Goal: Navigation & Orientation: Find specific page/section

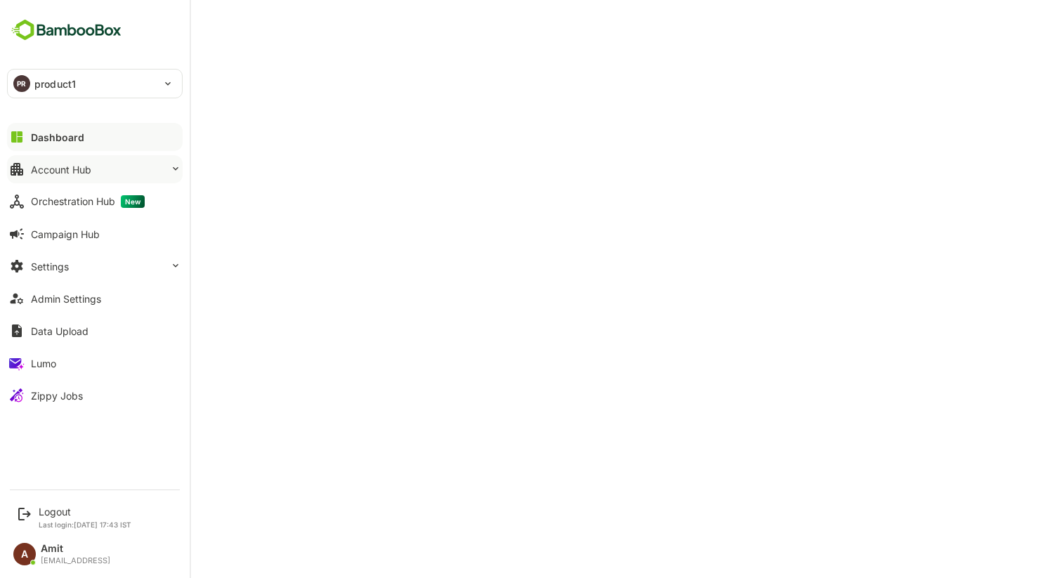
click at [77, 173] on div "Account Hub" at bounding box center [61, 170] width 60 height 12
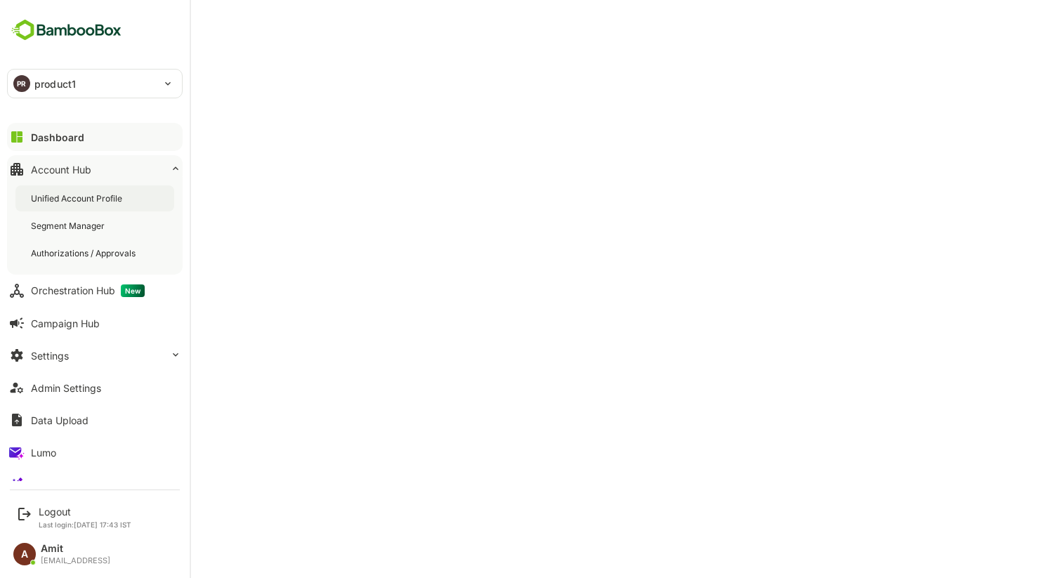
click at [79, 202] on div "Unified Account Profile" at bounding box center [78, 198] width 94 height 12
click at [31, 137] on div "Dashboard" at bounding box center [56, 137] width 51 height 12
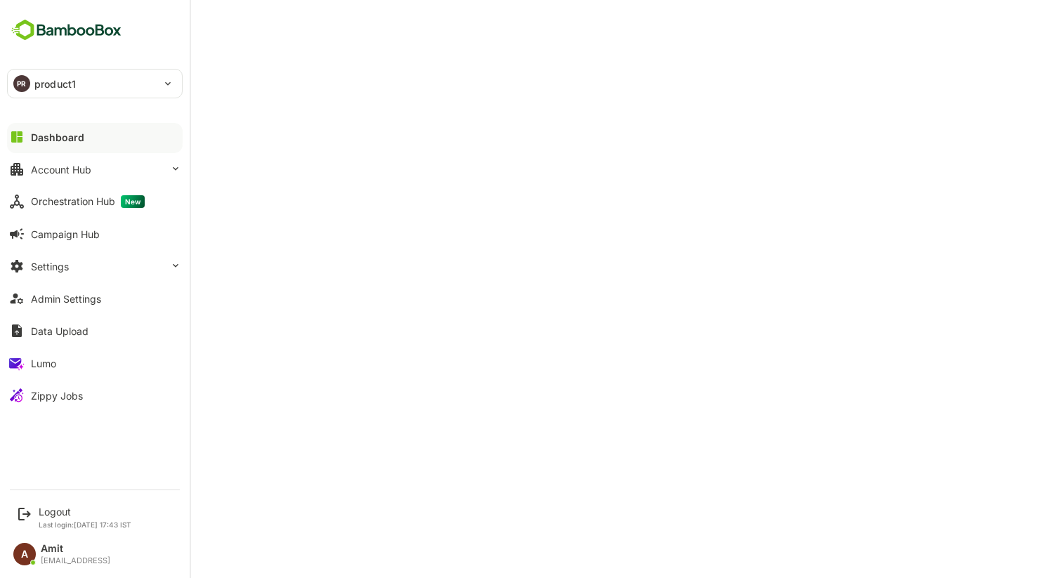
click at [37, 137] on div "Dashboard" at bounding box center [57, 137] width 53 height 12
click at [76, 275] on button "Settings" at bounding box center [95, 266] width 176 height 28
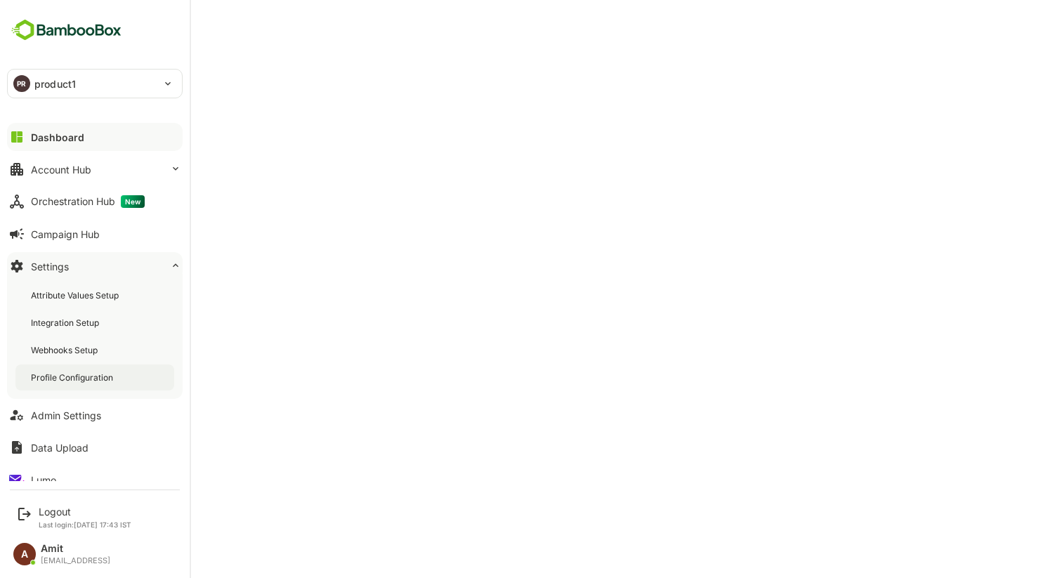
click at [68, 379] on div "Profile Configuration" at bounding box center [73, 378] width 85 height 12
click at [67, 409] on div "Admin Settings" at bounding box center [66, 415] width 70 height 12
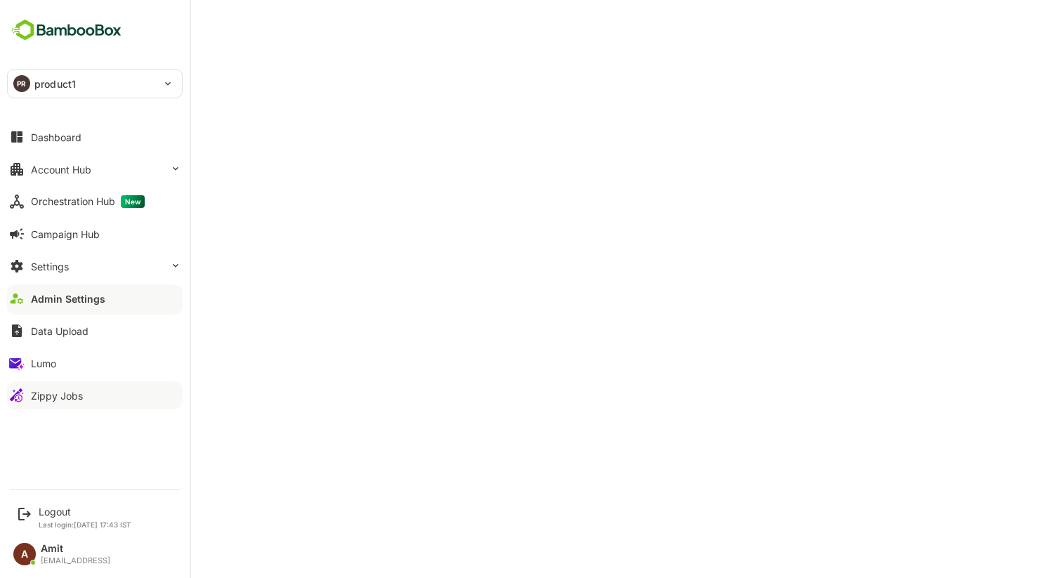
click at [55, 398] on div "Zippy Jobs" at bounding box center [57, 396] width 52 height 12
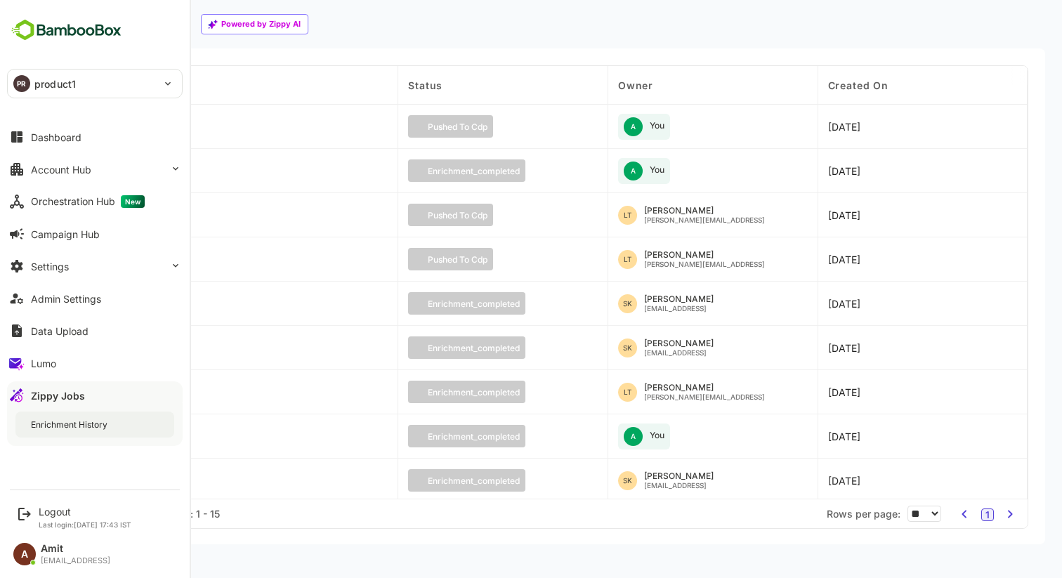
click at [61, 425] on div "Enrichment History" at bounding box center [70, 425] width 79 height 12
click at [52, 209] on button "Orchestration Hub New" at bounding box center [95, 202] width 176 height 28
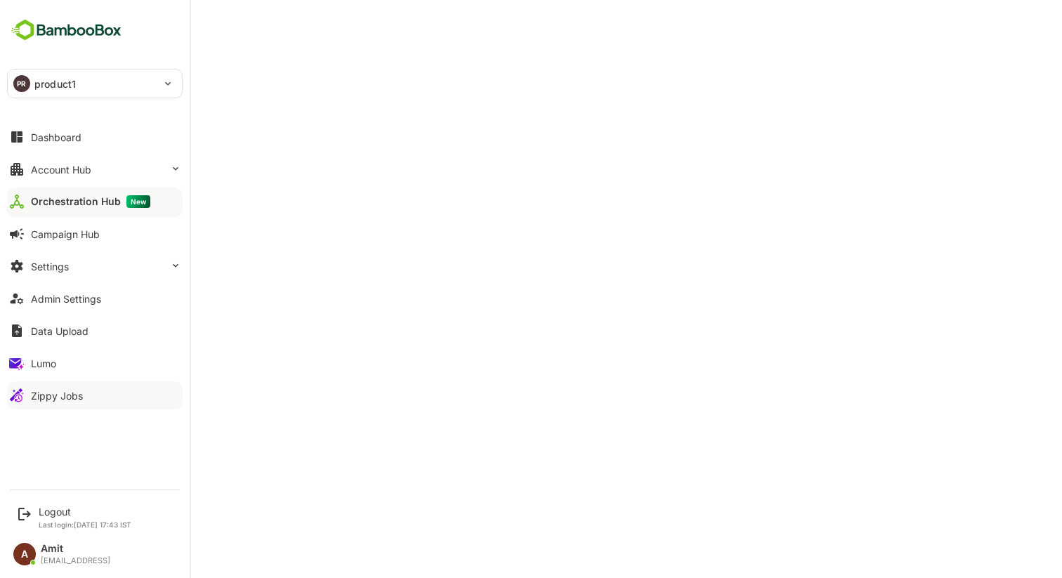
click at [48, 402] on button "Zippy Jobs" at bounding box center [95, 395] width 176 height 28
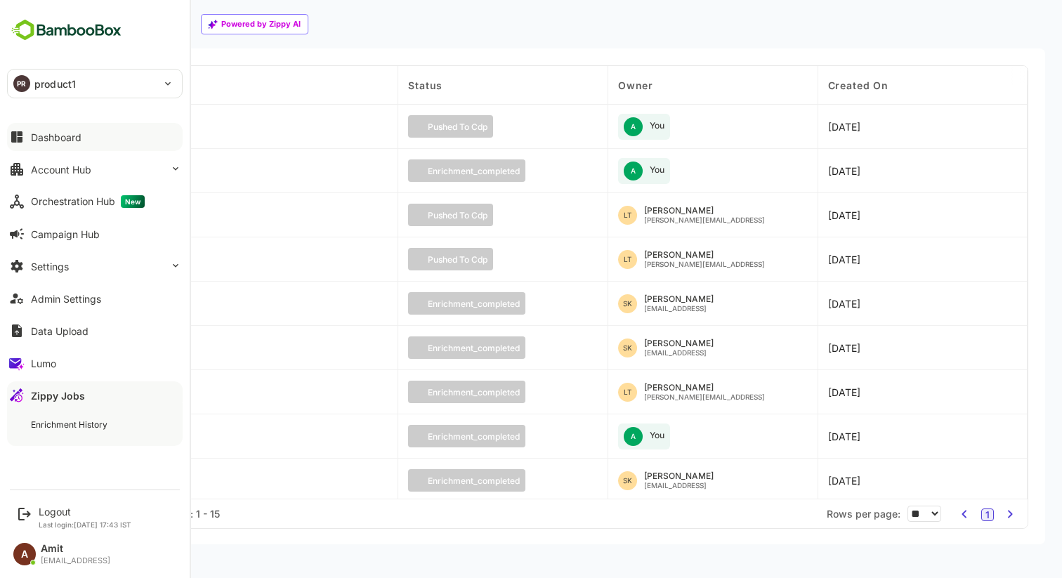
click at [55, 134] on div "Dashboard" at bounding box center [56, 137] width 51 height 12
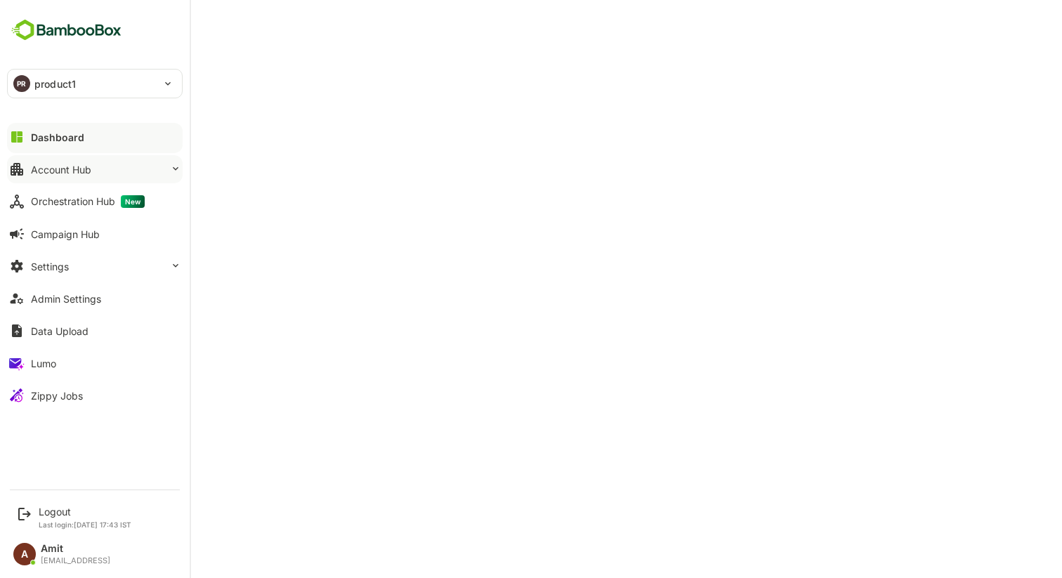
click at [70, 173] on div "Account Hub" at bounding box center [61, 170] width 60 height 12
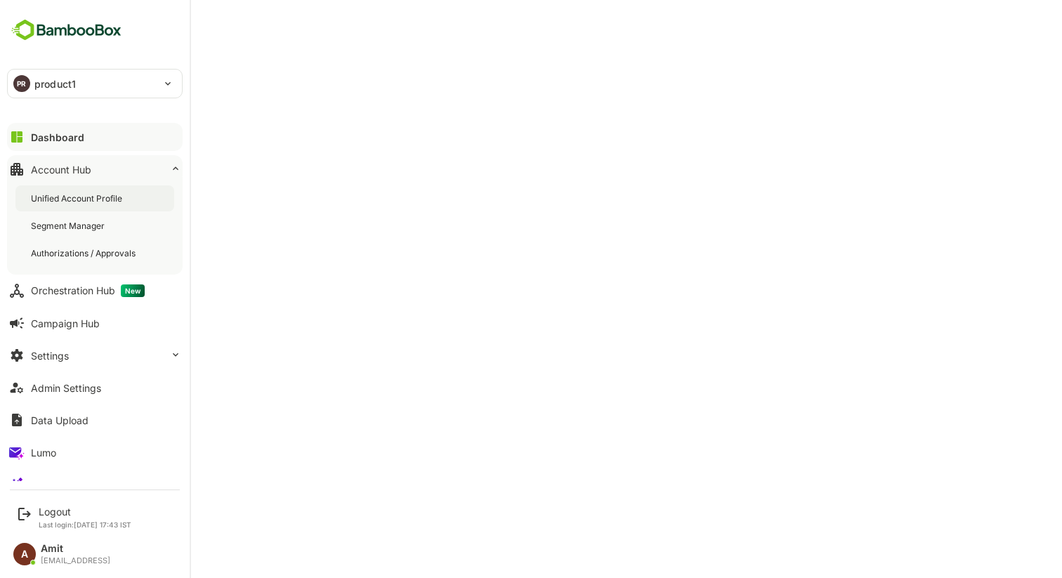
click at [70, 195] on div "Unified Account Profile" at bounding box center [78, 198] width 94 height 12
click at [64, 226] on div "Segment Manager" at bounding box center [69, 226] width 77 height 12
click at [69, 357] on button "Settings" at bounding box center [95, 355] width 176 height 28
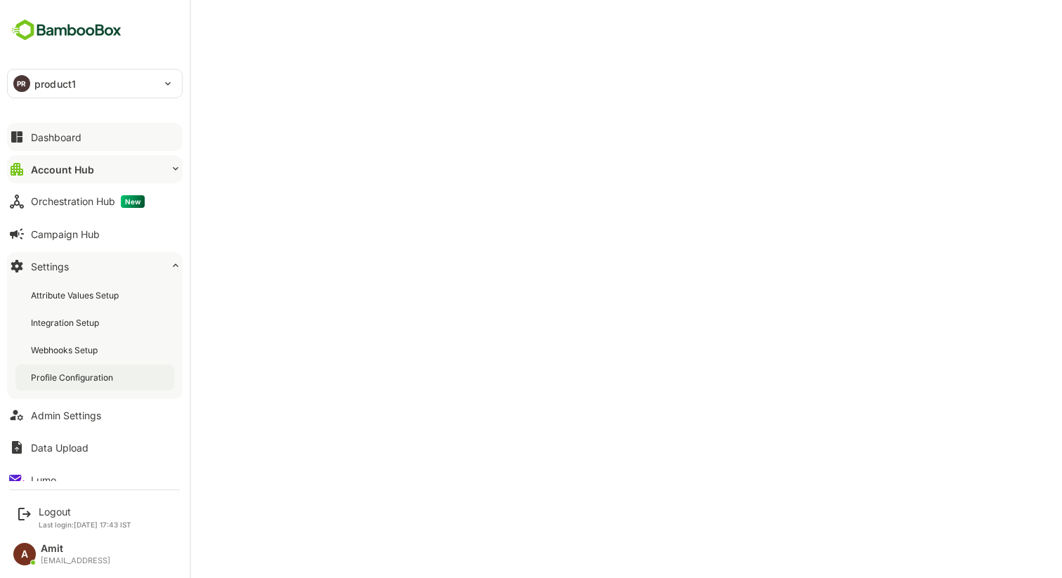
click at [74, 382] on div "Profile Configuration" at bounding box center [73, 378] width 85 height 12
click at [20, 139] on icon at bounding box center [16, 136] width 11 height 11
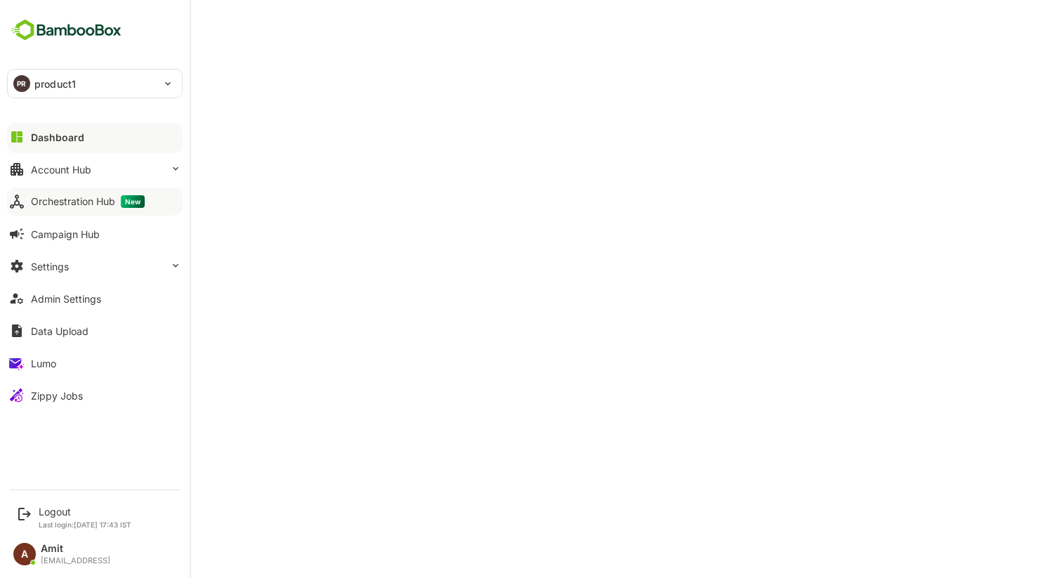
click at [46, 197] on div "Orchestration Hub New" at bounding box center [88, 201] width 114 height 13
click at [61, 201] on div "Orchestration Hub New" at bounding box center [90, 201] width 119 height 13
click at [32, 174] on div "Account Hub" at bounding box center [61, 170] width 60 height 12
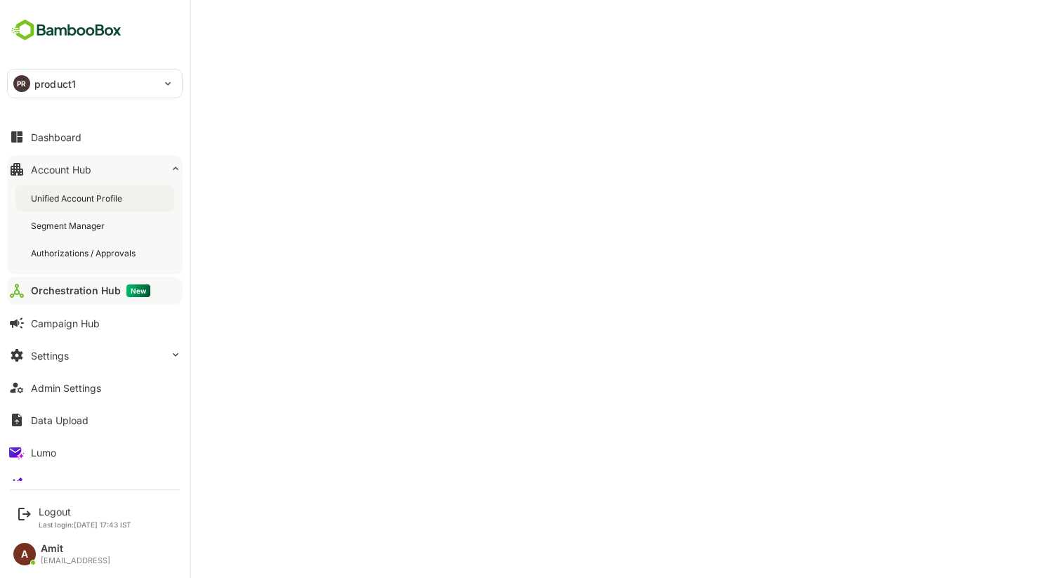
click at [51, 197] on div "Unified Account Profile" at bounding box center [78, 198] width 94 height 12
click at [58, 143] on button "Dashboard" at bounding box center [95, 137] width 176 height 28
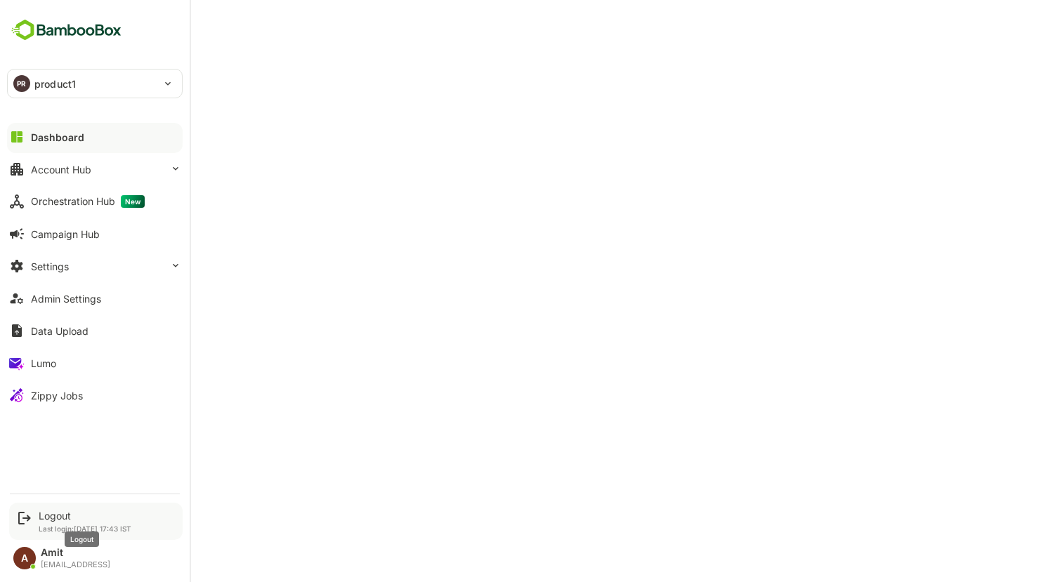
click at [47, 514] on div "Logout" at bounding box center [85, 516] width 93 height 12
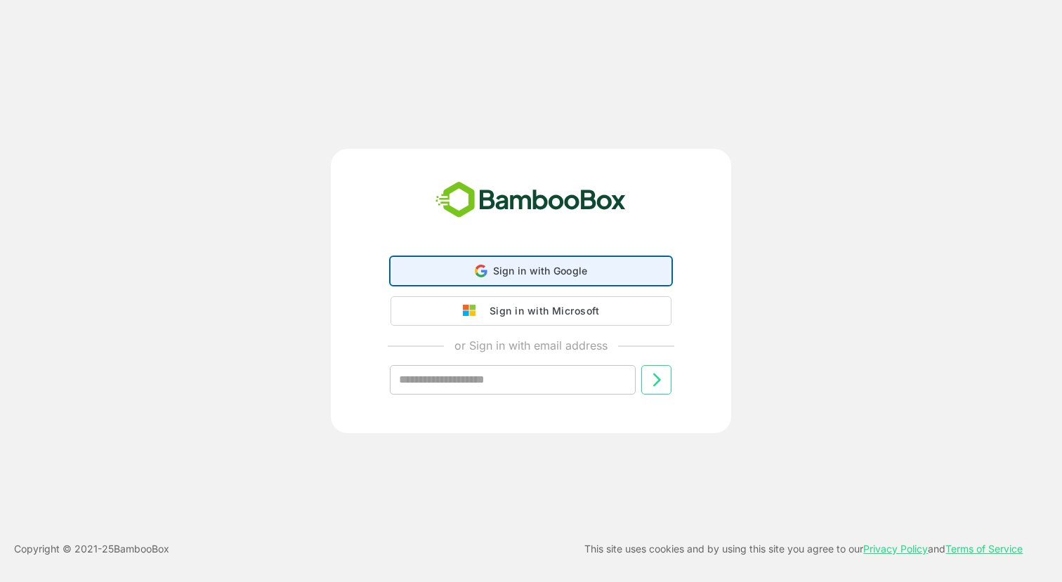
click at [512, 275] on span "Sign in with Google" at bounding box center [540, 271] width 95 height 12
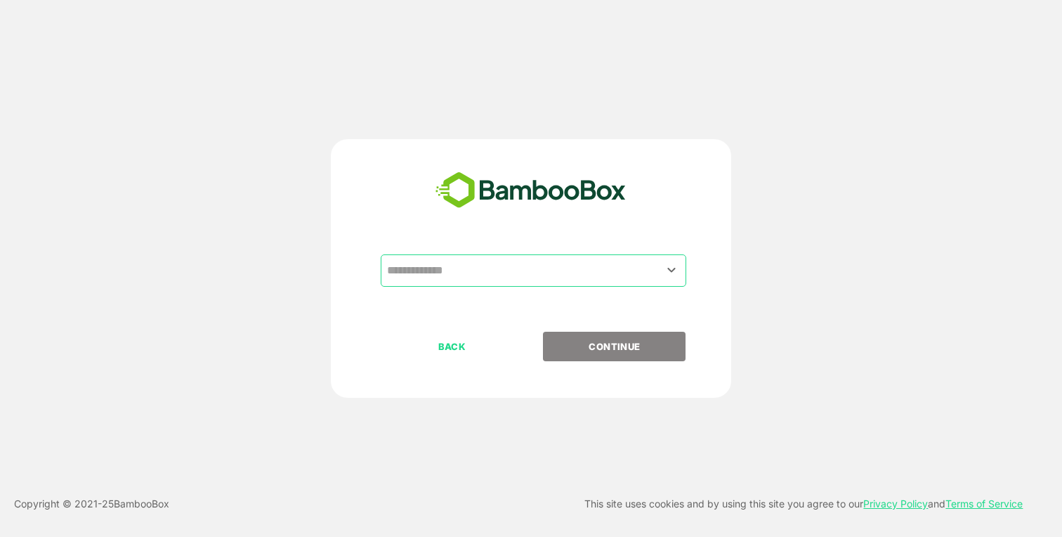
click at [509, 267] on input "text" at bounding box center [533, 270] width 300 height 27
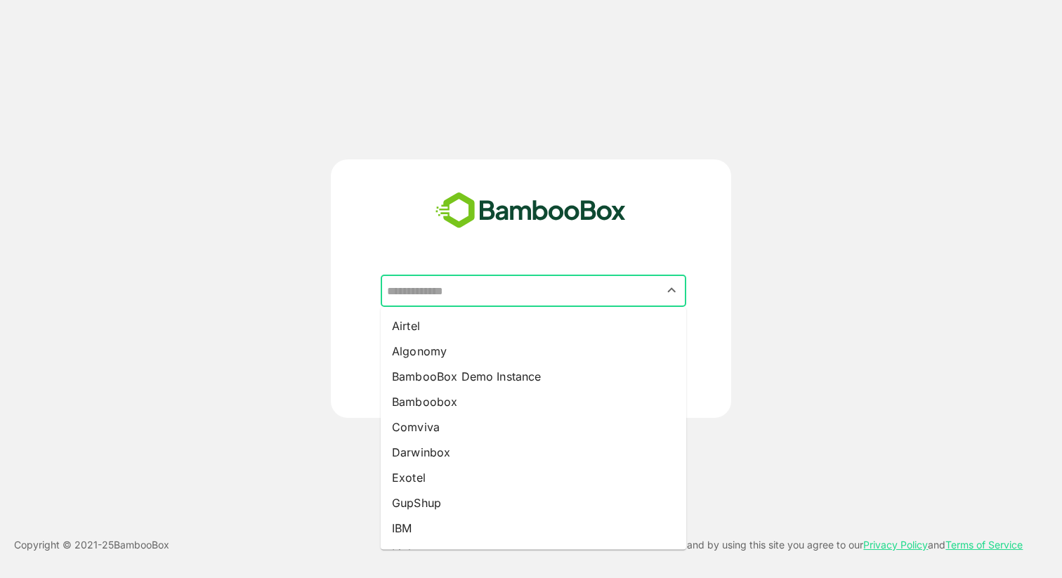
click at [485, 291] on input "text" at bounding box center [533, 290] width 300 height 27
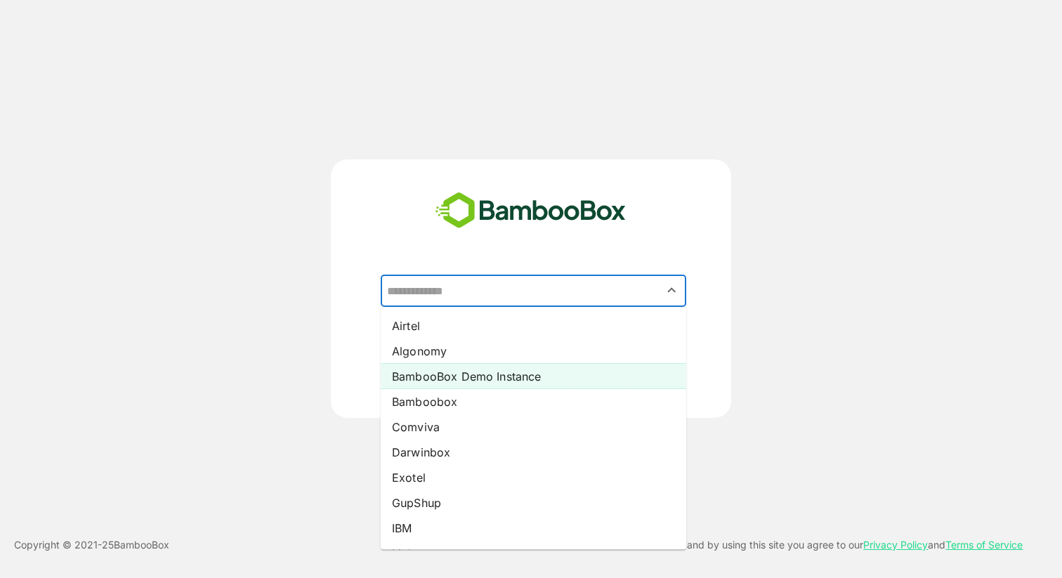
click at [461, 374] on li "BambooBox Demo Instance" at bounding box center [534, 376] width 306 height 25
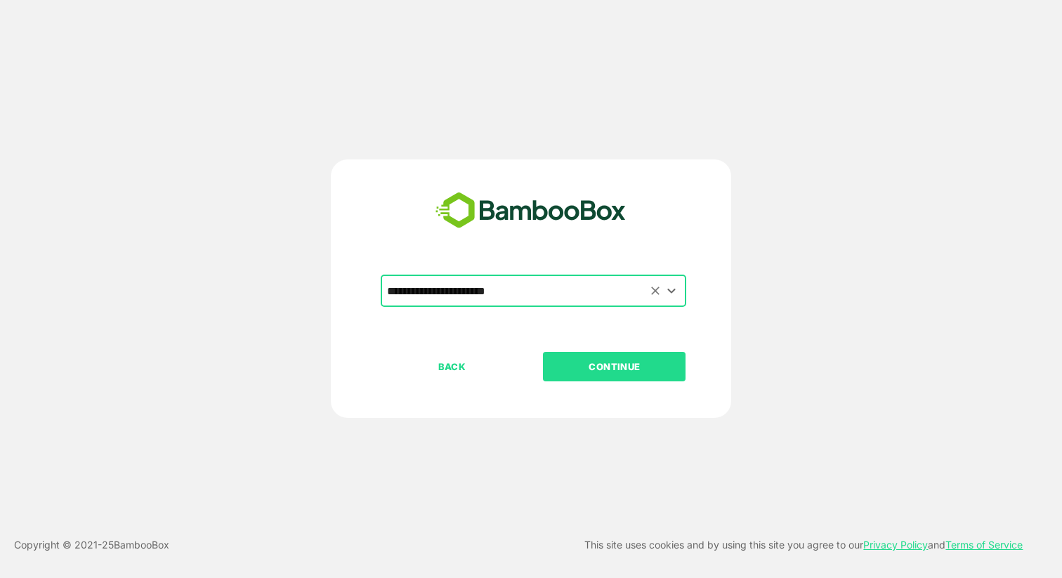
click at [570, 292] on input "**********" at bounding box center [533, 290] width 300 height 27
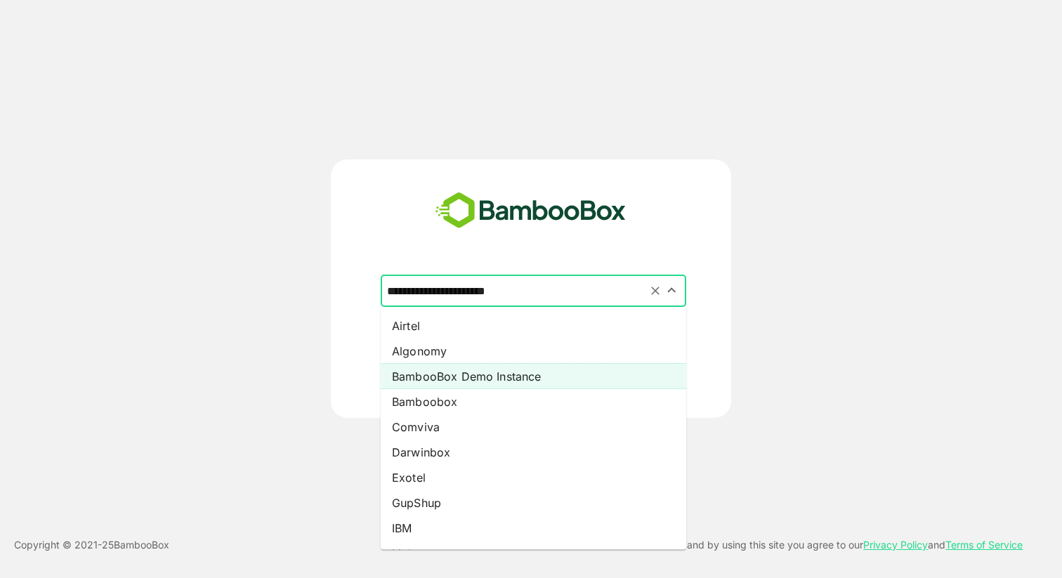
click at [570, 292] on input "**********" at bounding box center [533, 290] width 300 height 27
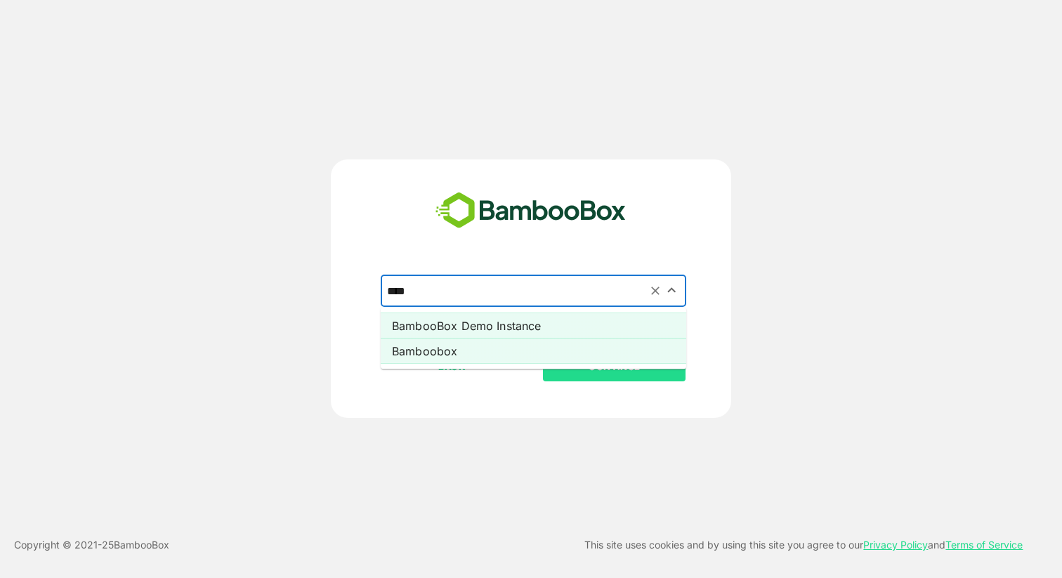
click at [570, 350] on li "Bamboobox" at bounding box center [534, 351] width 306 height 25
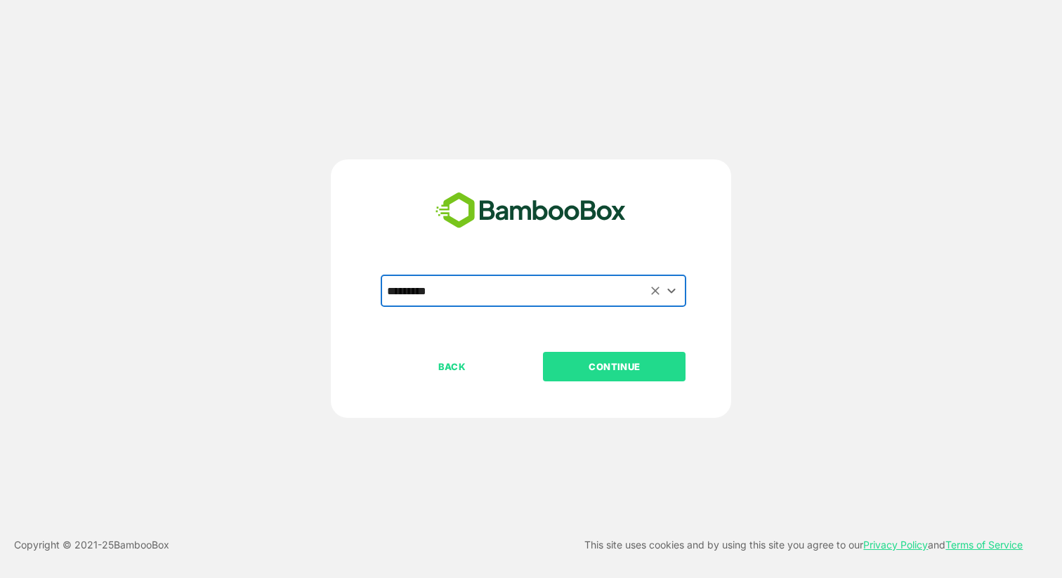
type input "*********"
click at [579, 369] on p "CONTINUE" at bounding box center [614, 366] width 140 height 15
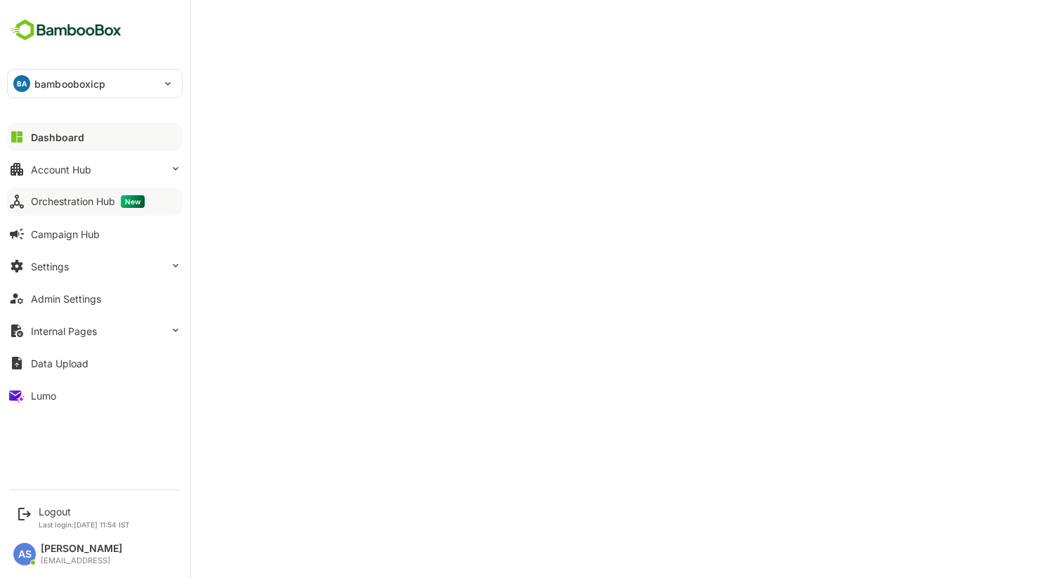
click at [68, 192] on button "Orchestration Hub New" at bounding box center [95, 202] width 176 height 28
click at [44, 138] on div "Dashboard" at bounding box center [56, 137] width 51 height 12
click at [57, 195] on button "Orchestration Hub New" at bounding box center [95, 202] width 176 height 28
click at [55, 510] on div "Logout" at bounding box center [84, 512] width 91 height 12
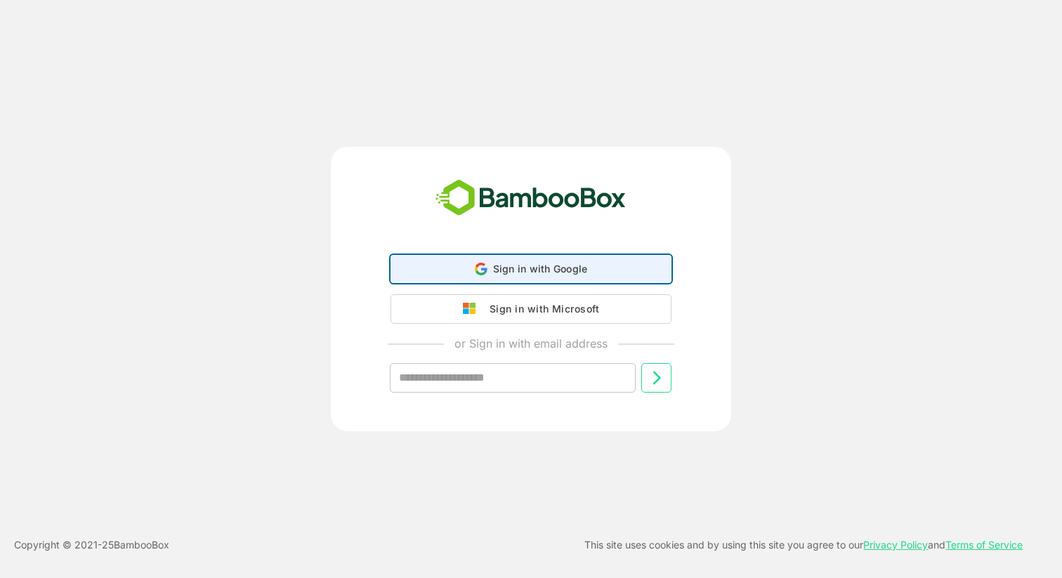
click at [501, 268] on span "Sign in with Google" at bounding box center [540, 269] width 95 height 12
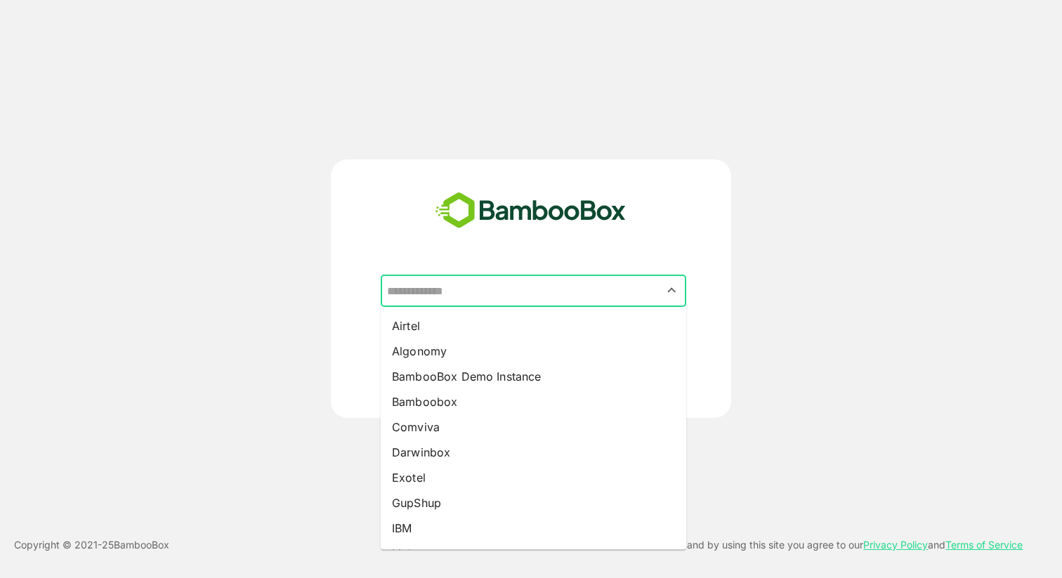
click at [494, 289] on input "text" at bounding box center [533, 290] width 300 height 27
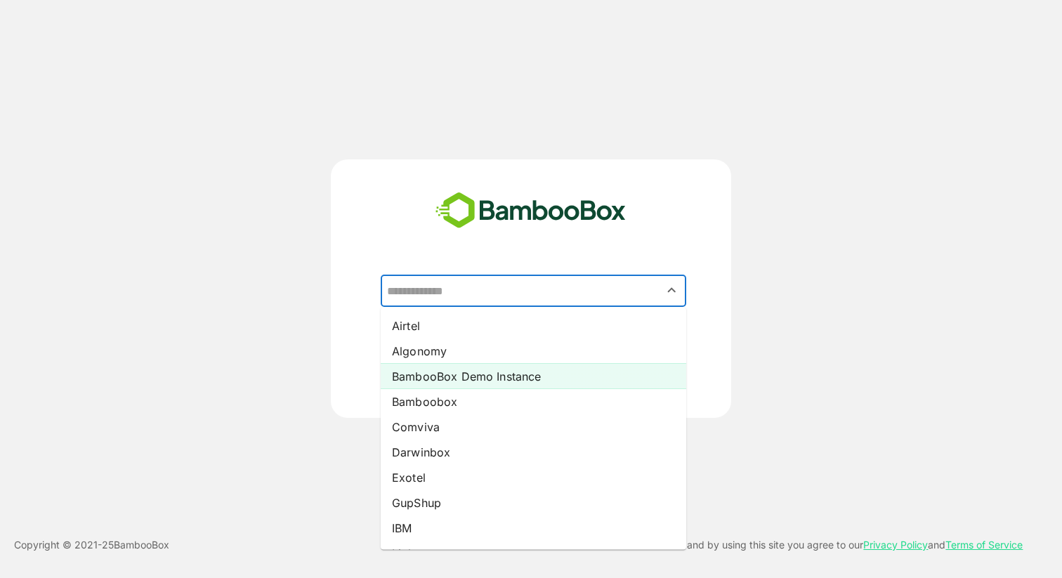
click at [478, 378] on li "BambooBox Demo Instance" at bounding box center [534, 376] width 306 height 25
type input "**********"
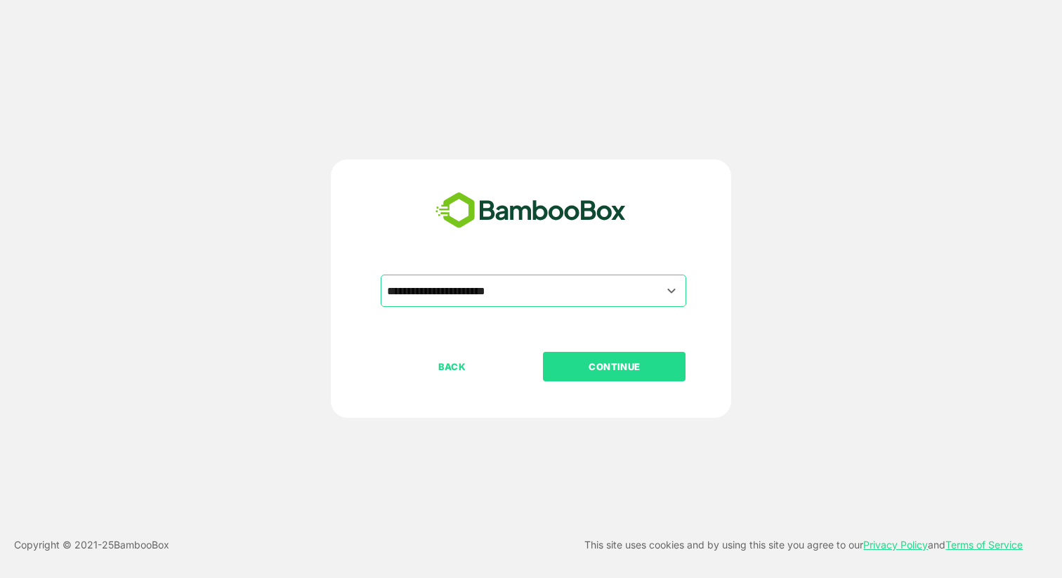
click at [565, 366] on p "CONTINUE" at bounding box center [614, 366] width 140 height 15
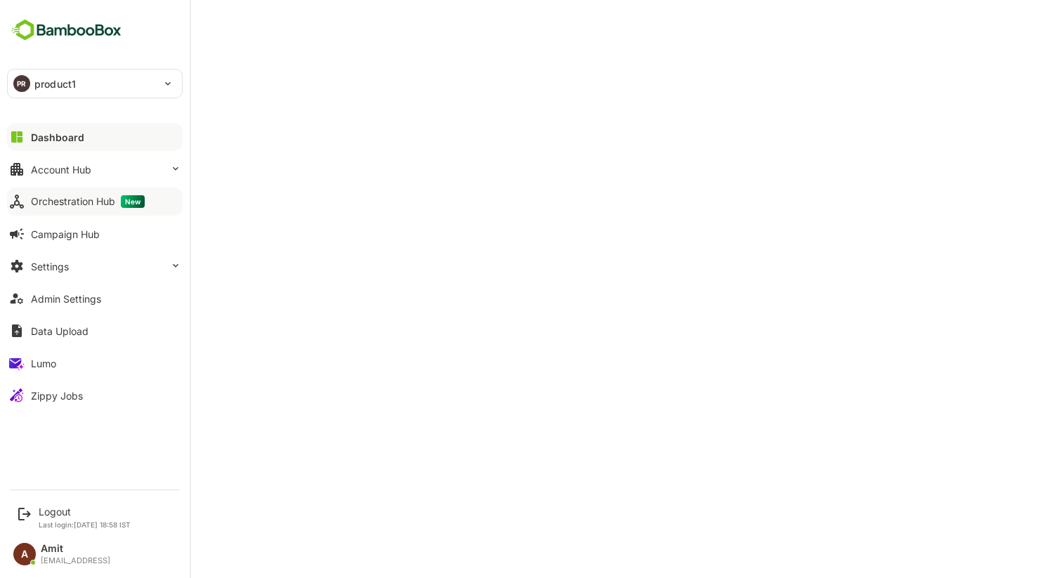
click at [57, 199] on div "Orchestration Hub New" at bounding box center [88, 201] width 114 height 13
click at [44, 134] on div "Dashboard" at bounding box center [56, 137] width 51 height 12
click at [82, 173] on div "Account Hub" at bounding box center [61, 170] width 60 height 12
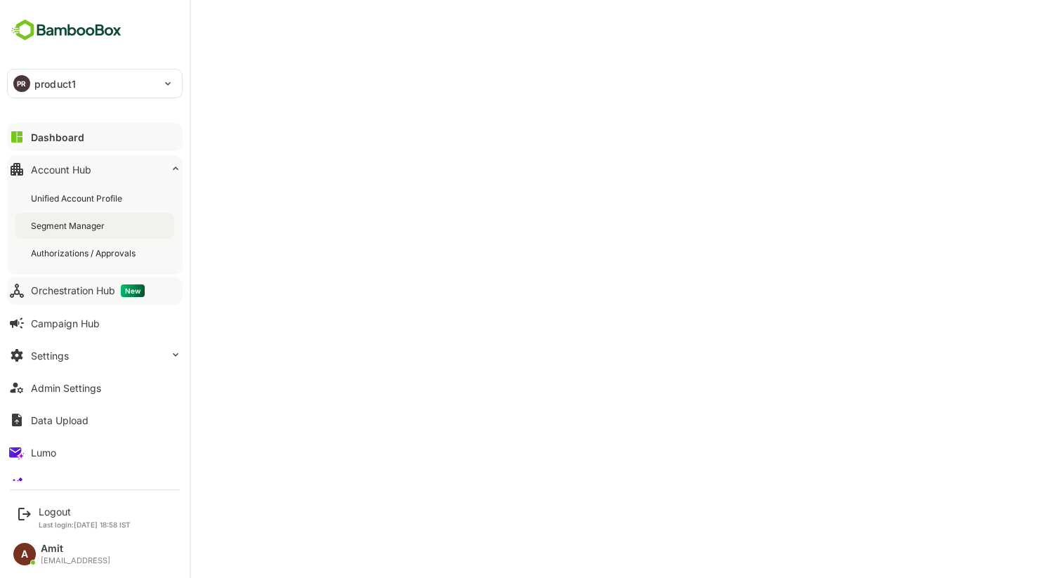
click at [77, 226] on div "Segment Manager" at bounding box center [69, 226] width 77 height 12
click at [62, 294] on div "Orchestration Hub New" at bounding box center [88, 290] width 114 height 13
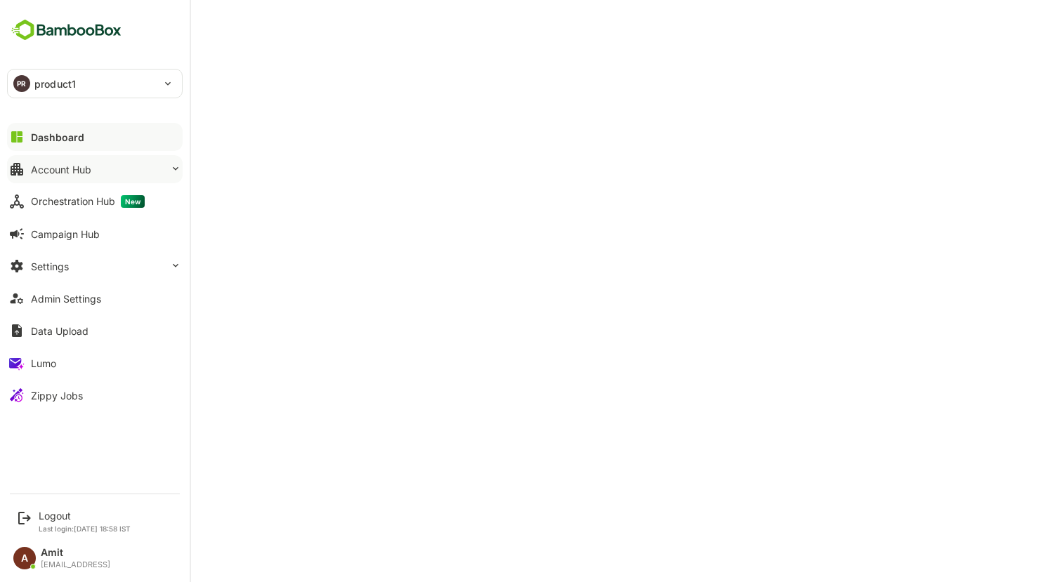
click at [81, 164] on div "Account Hub" at bounding box center [61, 170] width 60 height 12
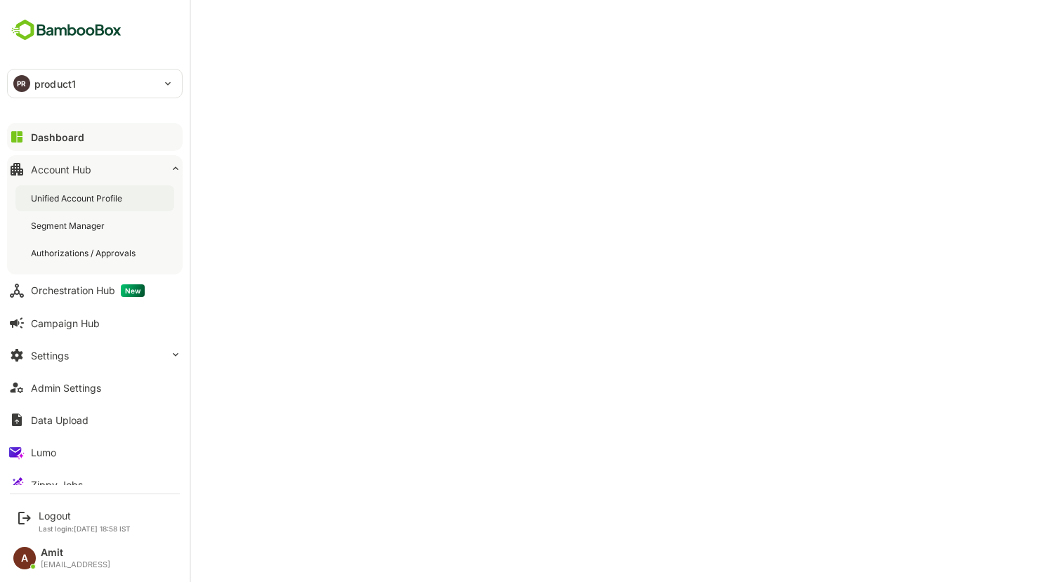
click at [79, 202] on div "Unified Account Profile" at bounding box center [78, 198] width 94 height 12
click at [37, 450] on div "Lumo" at bounding box center [43, 453] width 25 height 12
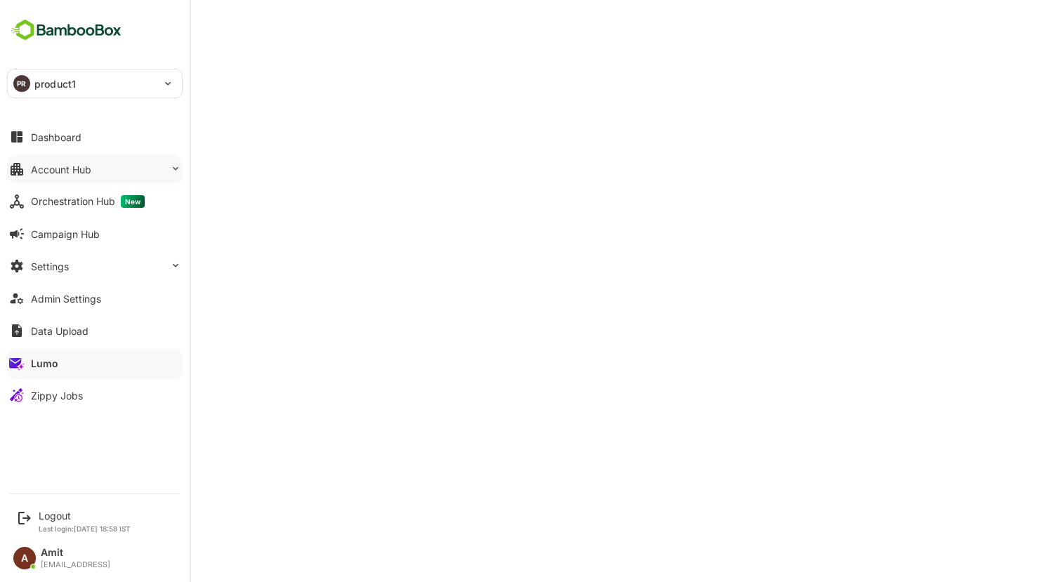
click at [86, 176] on button "Account Hub" at bounding box center [95, 169] width 176 height 28
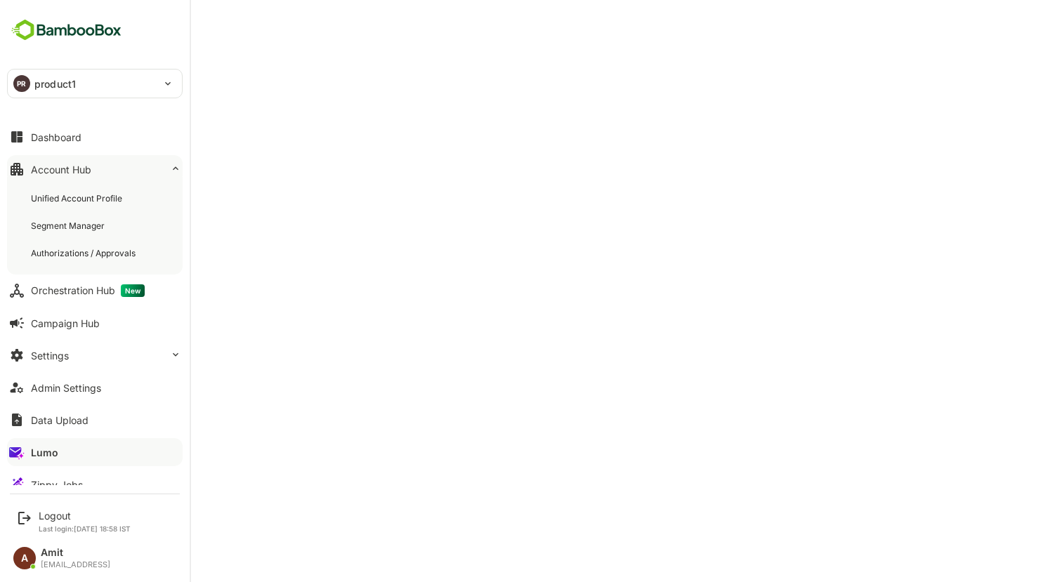
click at [58, 450] on button "Lumo" at bounding box center [95, 452] width 176 height 28
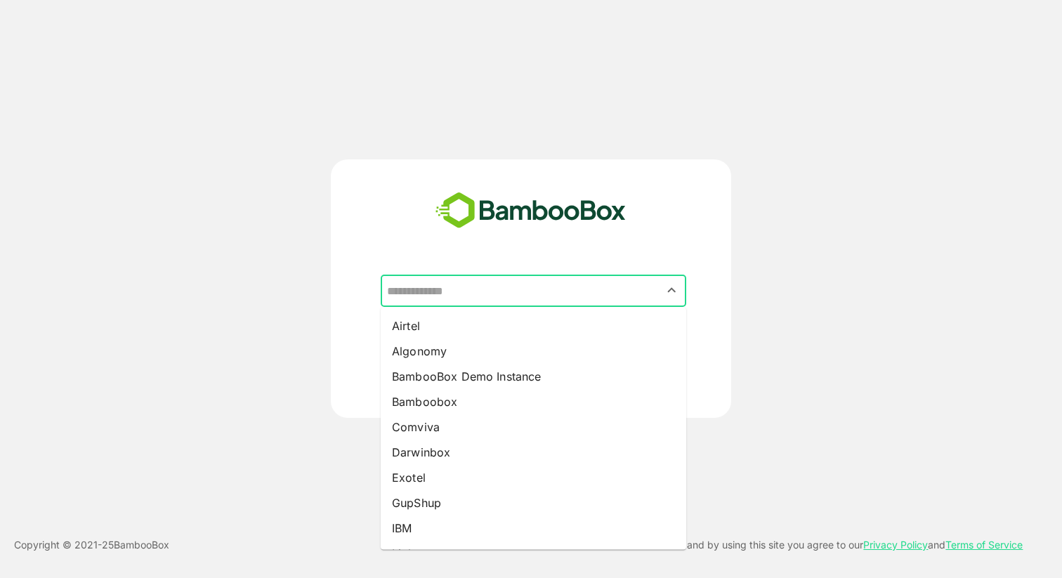
click at [478, 291] on input "text" at bounding box center [533, 290] width 300 height 27
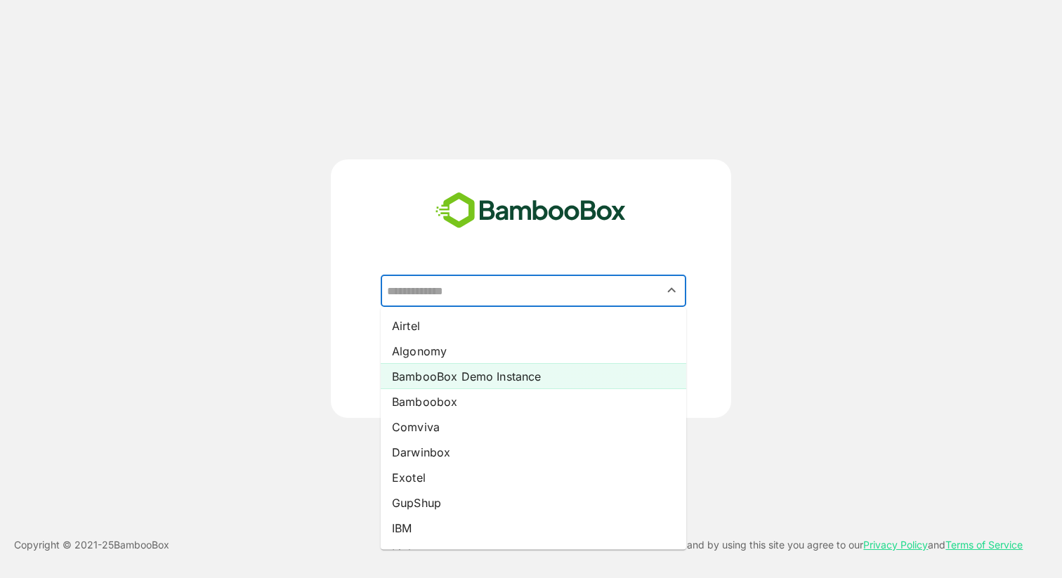
click at [466, 378] on li "BambooBox Demo Instance" at bounding box center [534, 376] width 306 height 25
type input "**********"
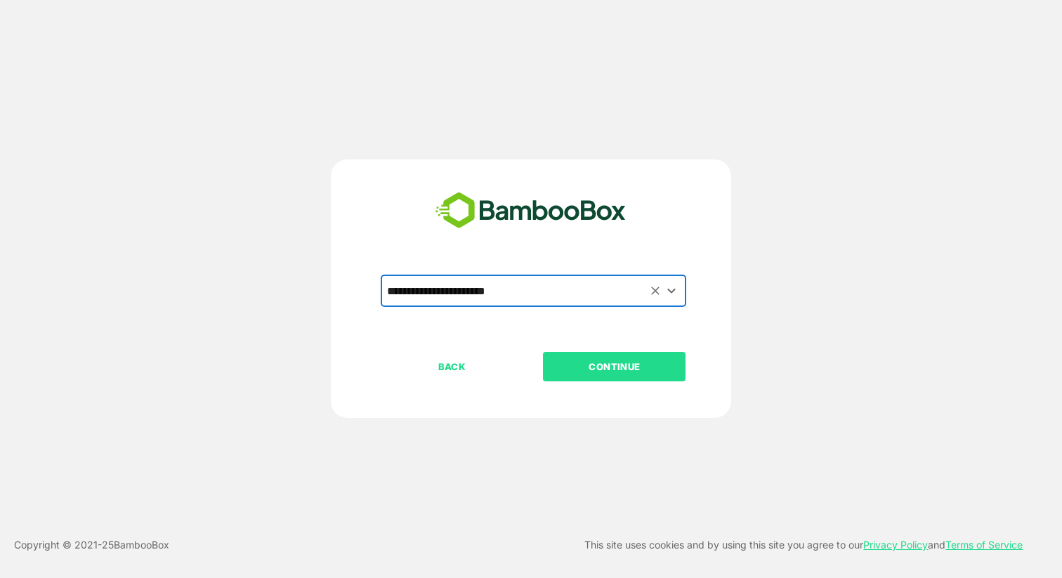
click at [602, 370] on p "CONTINUE" at bounding box center [614, 366] width 140 height 15
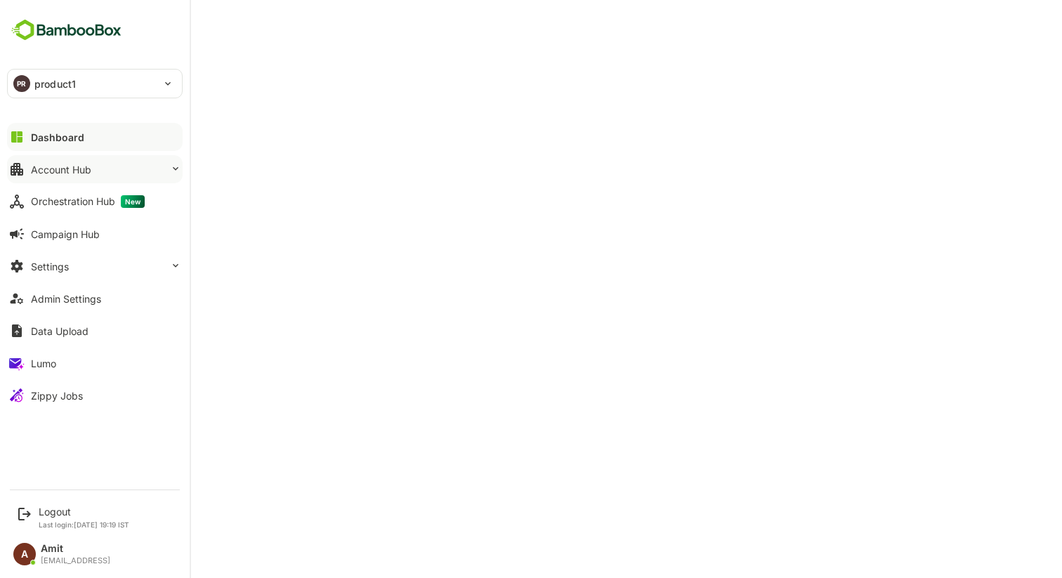
click at [74, 170] on div "Account Hub" at bounding box center [61, 170] width 60 height 12
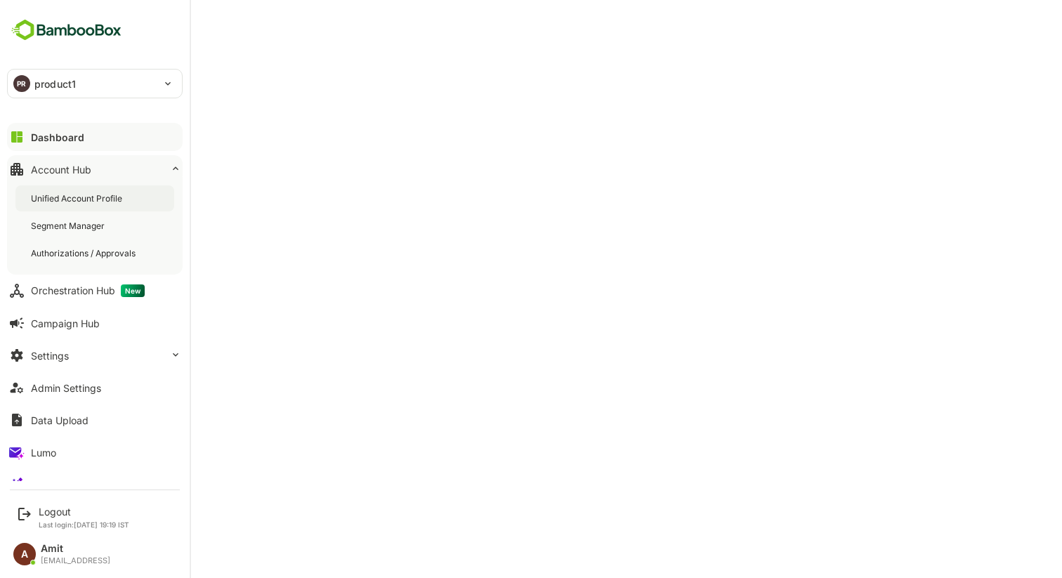
click at [72, 206] on div "Unified Account Profile" at bounding box center [94, 198] width 159 height 26
click at [39, 452] on div "Lumo" at bounding box center [43, 453] width 25 height 12
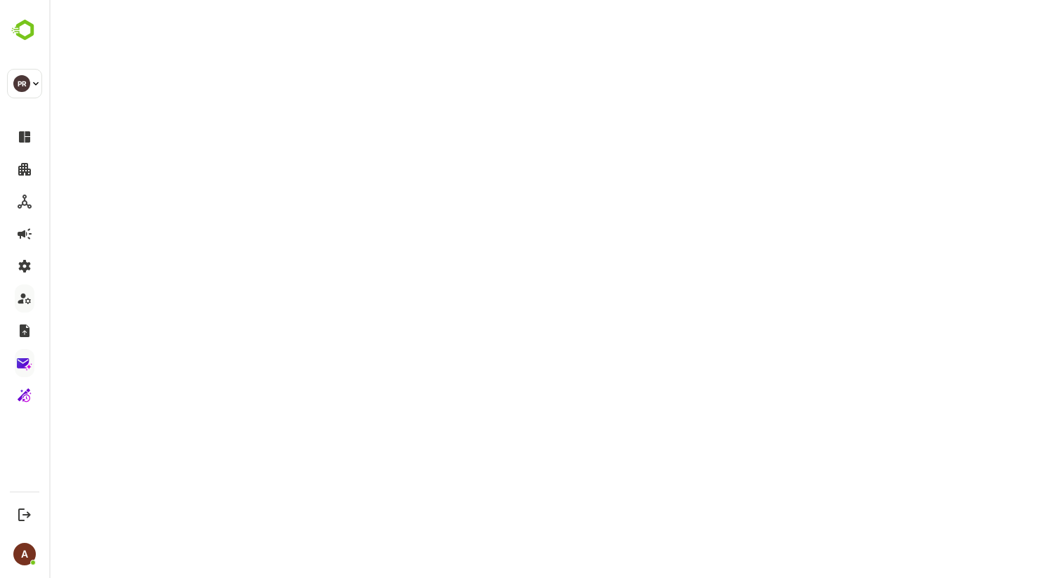
scroll to position [3, 0]
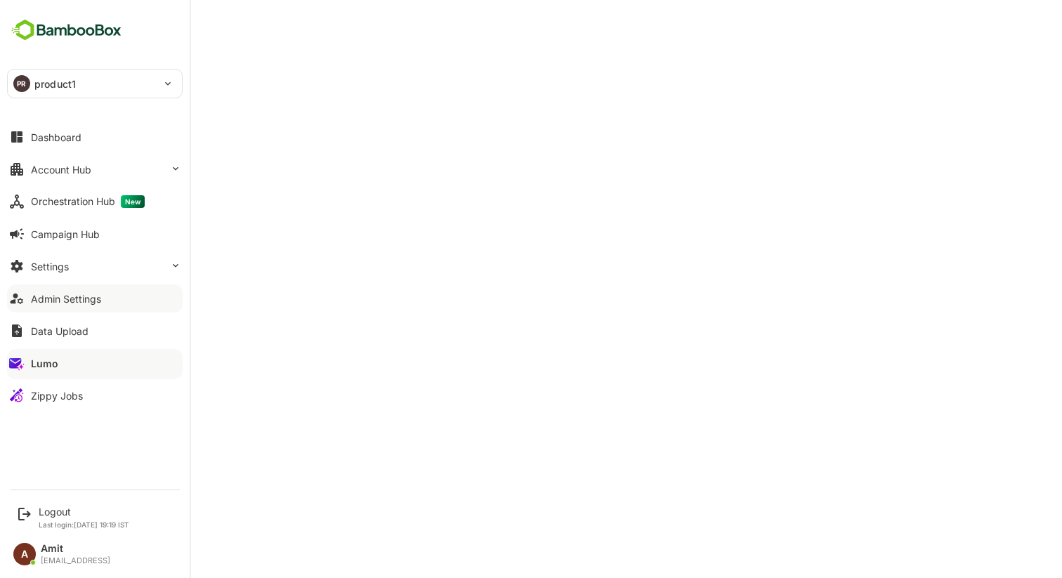
click at [56, 304] on div "Admin Settings" at bounding box center [66, 299] width 70 height 12
click at [120, 176] on button "Account Hub" at bounding box center [95, 169] width 176 height 28
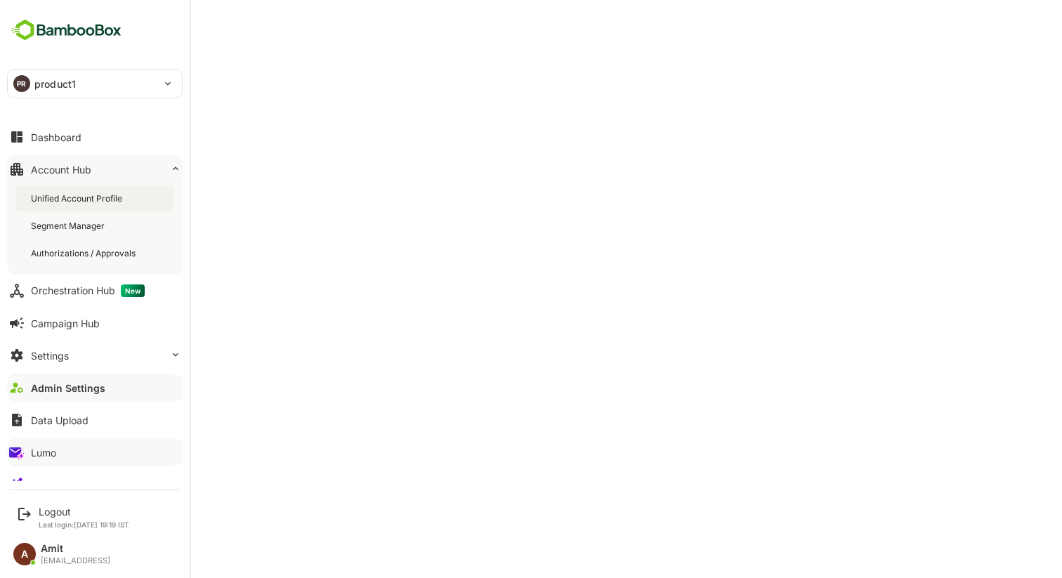
click at [95, 197] on div "Unified Account Profile" at bounding box center [78, 198] width 94 height 12
click at [62, 230] on div "Segment Manager" at bounding box center [69, 226] width 77 height 12
click at [51, 295] on div "Orchestration Hub New" at bounding box center [88, 290] width 114 height 13
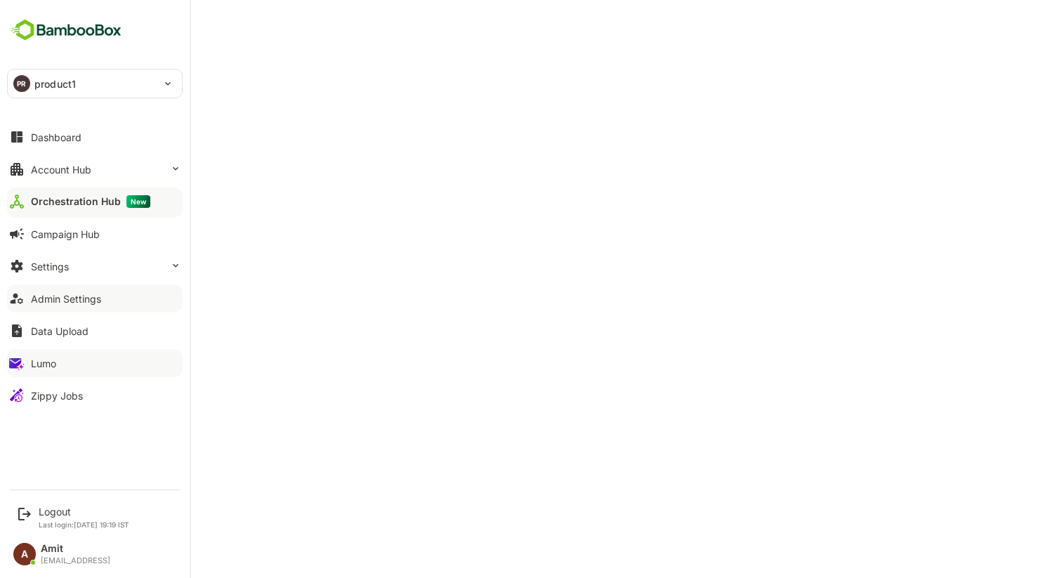
click at [35, 369] on div "Lumo" at bounding box center [43, 364] width 25 height 12
click at [56, 180] on button "Account Hub" at bounding box center [95, 169] width 176 height 28
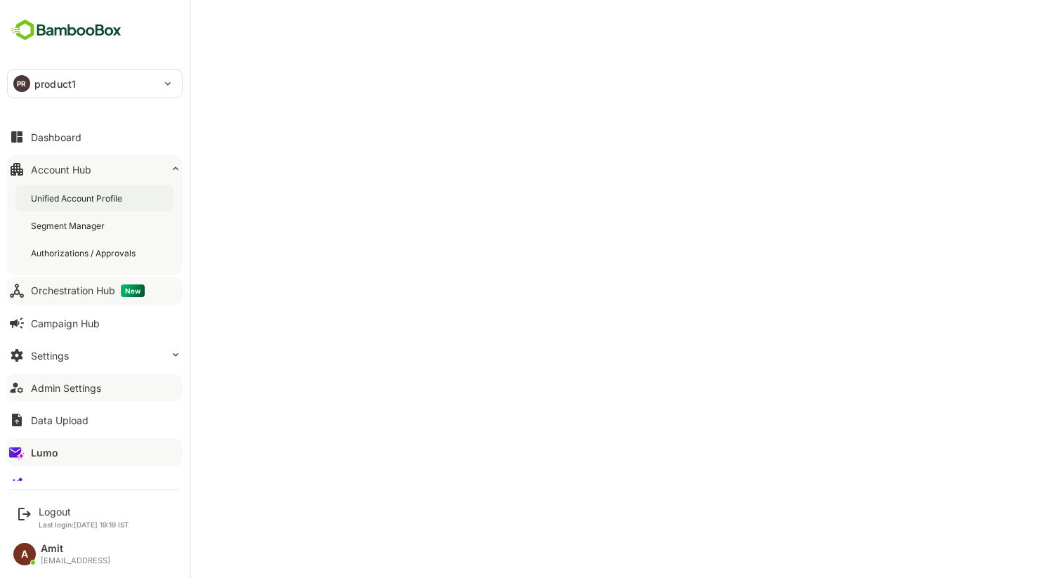
click at [61, 202] on div "Unified Account Profile" at bounding box center [78, 198] width 94 height 12
click at [73, 226] on div "Segment Manager" at bounding box center [69, 226] width 77 height 12
click at [32, 454] on div "Lumo" at bounding box center [43, 453] width 25 height 12
